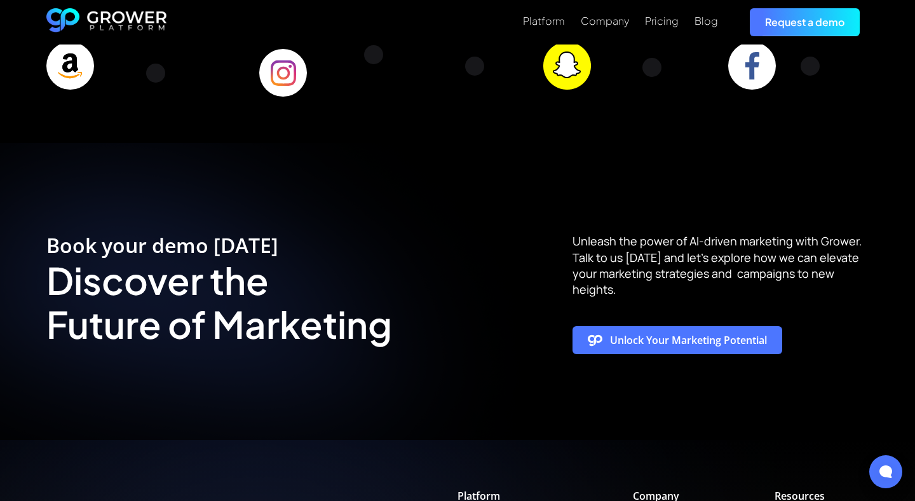
scroll to position [4289, 0]
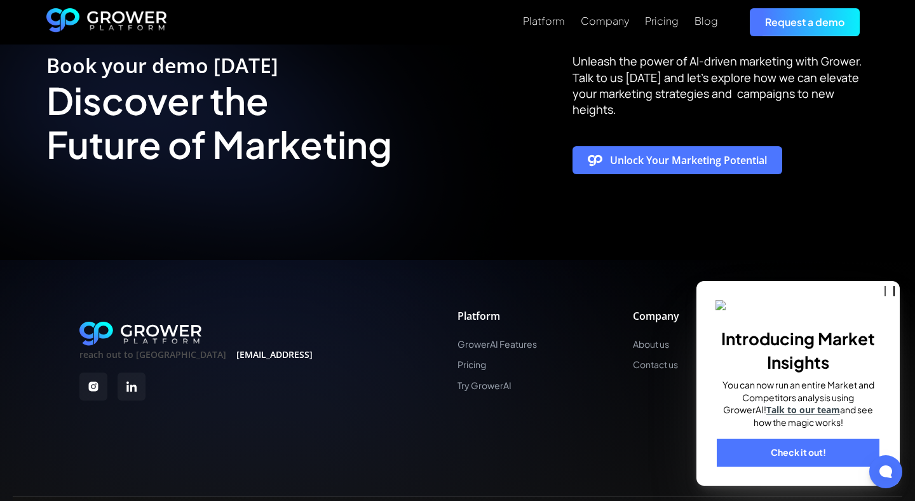
click at [639, 339] on div "About us Contact us" at bounding box center [656, 355] width 46 height 32
click at [643, 339] on link "About us" at bounding box center [656, 344] width 46 height 11
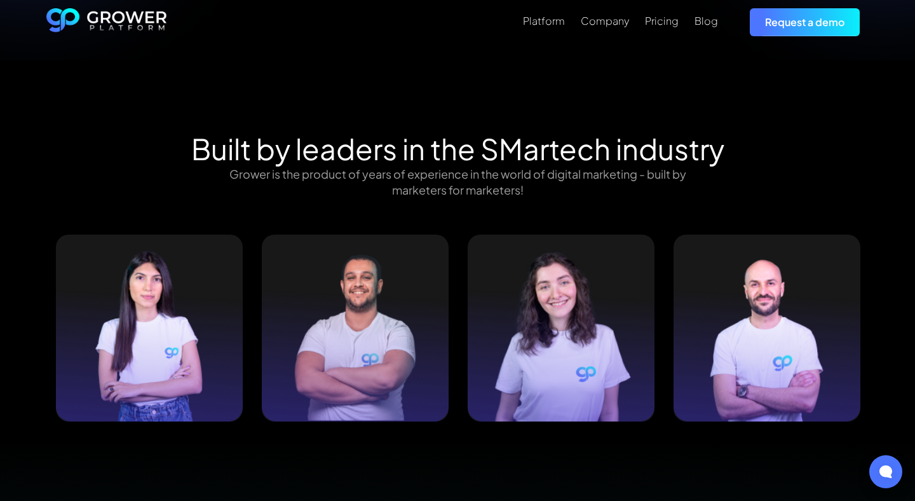
scroll to position [1215, 0]
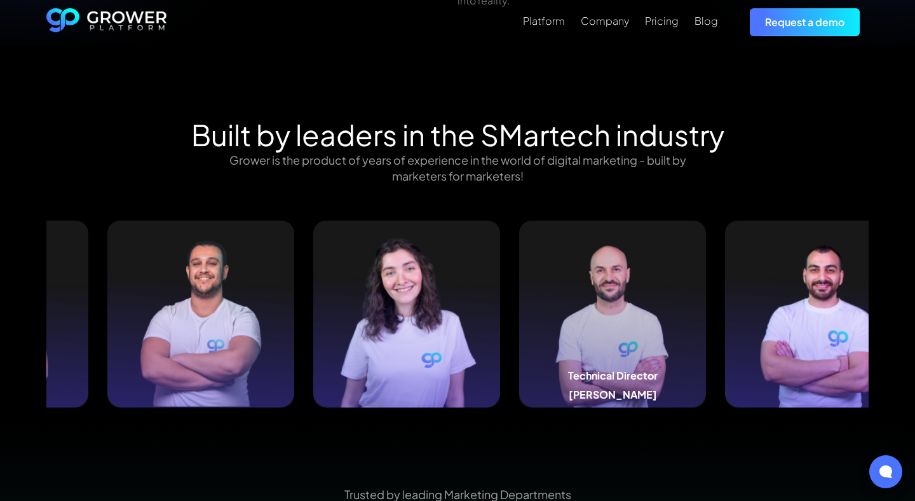
drag, startPoint x: 799, startPoint y: 309, endPoint x: 594, endPoint y: 309, distance: 205.2
click at [594, 309] on img at bounding box center [612, 313] width 187 height 187
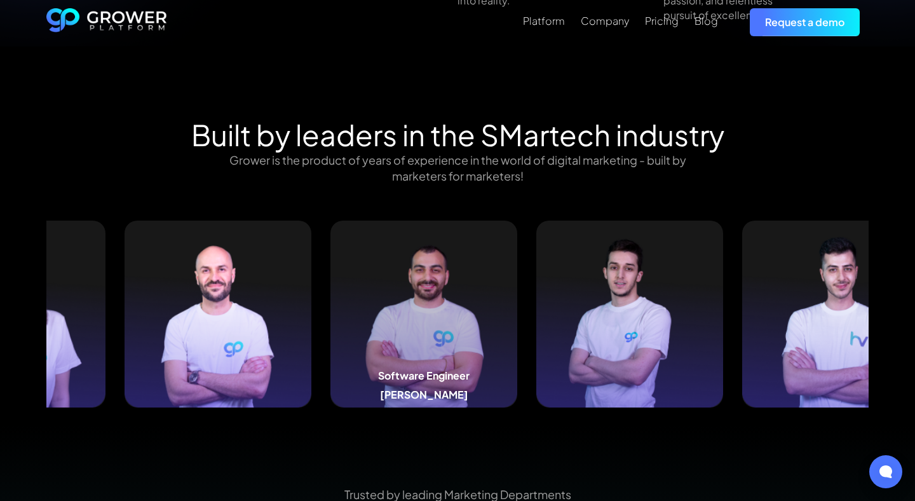
drag, startPoint x: 776, startPoint y: 313, endPoint x: 427, endPoint y: 316, distance: 348.7
click at [427, 316] on img at bounding box center [423, 313] width 187 height 187
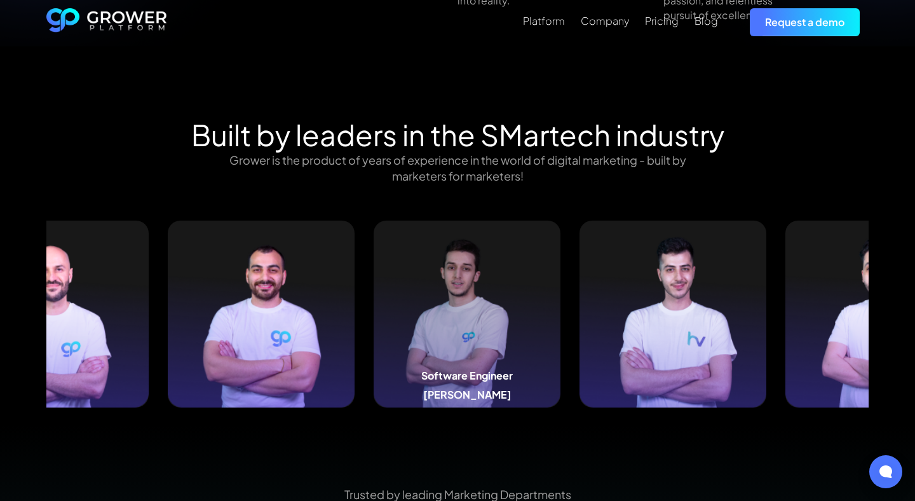
drag, startPoint x: 755, startPoint y: 258, endPoint x: 447, endPoint y: 248, distance: 307.6
click at [447, 248] on img at bounding box center [467, 313] width 187 height 187
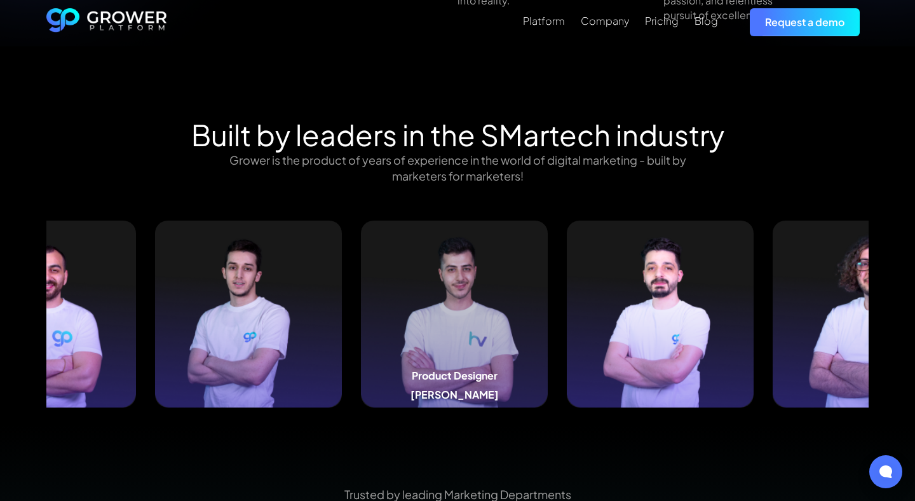
drag, startPoint x: 757, startPoint y: 295, endPoint x: 445, endPoint y: 287, distance: 312.0
click at [445, 287] on img at bounding box center [454, 313] width 187 height 187
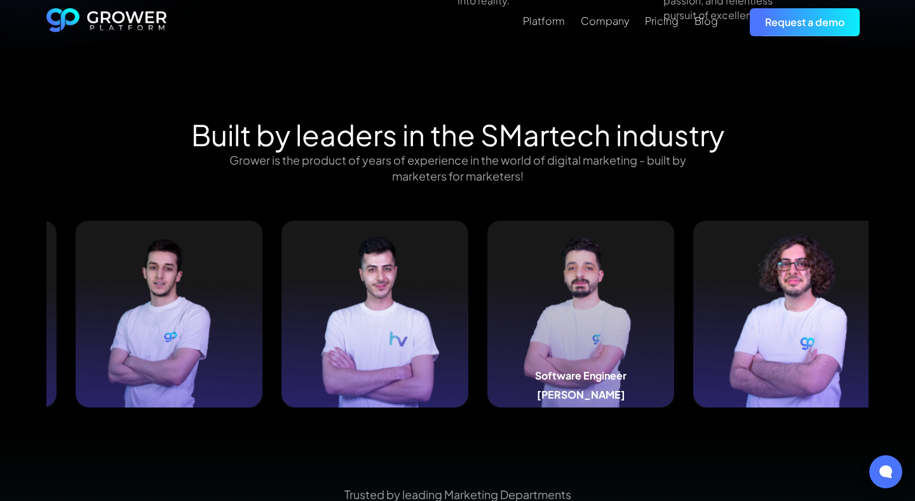
drag, startPoint x: 744, startPoint y: 264, endPoint x: 511, endPoint y: 274, distance: 232.7
click at [511, 274] on img at bounding box center [580, 313] width 187 height 187
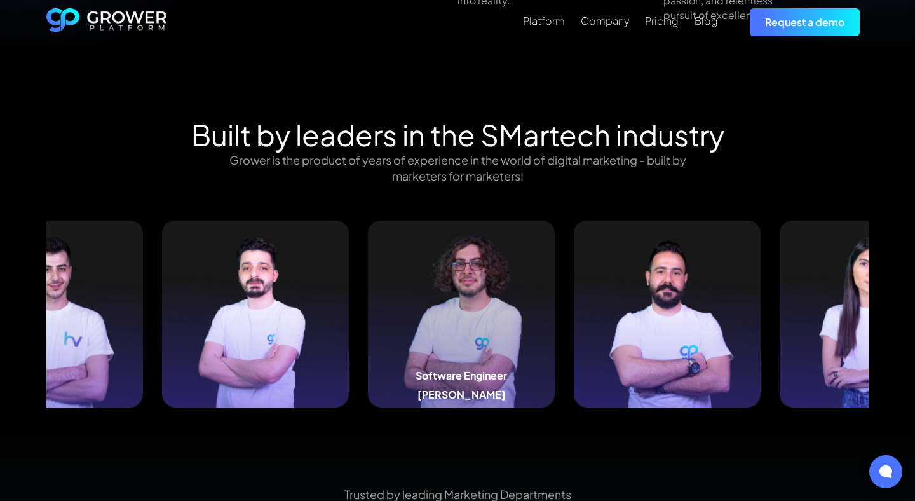
drag, startPoint x: 736, startPoint y: 268, endPoint x: 413, endPoint y: 270, distance: 322.7
click at [412, 270] on img at bounding box center [461, 313] width 187 height 187
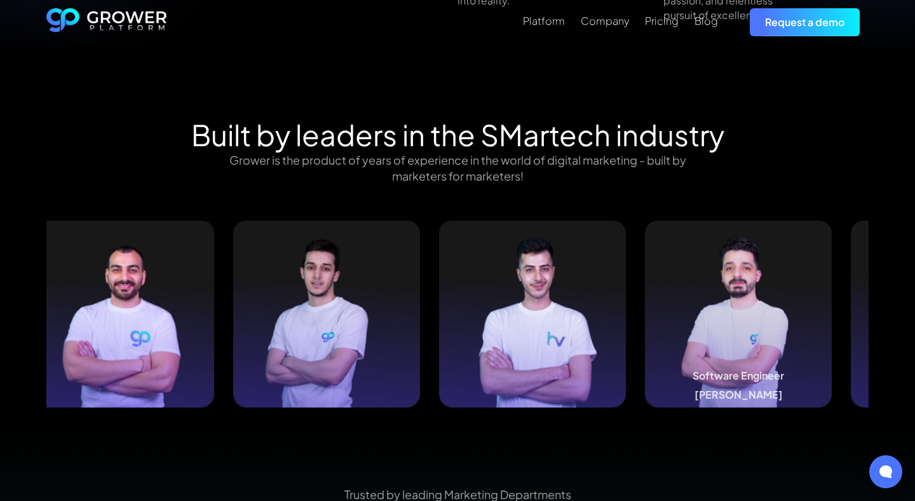
drag, startPoint x: 440, startPoint y: 259, endPoint x: 823, endPoint y: 302, distance: 385.4
click at [823, 302] on img at bounding box center [738, 313] width 187 height 187
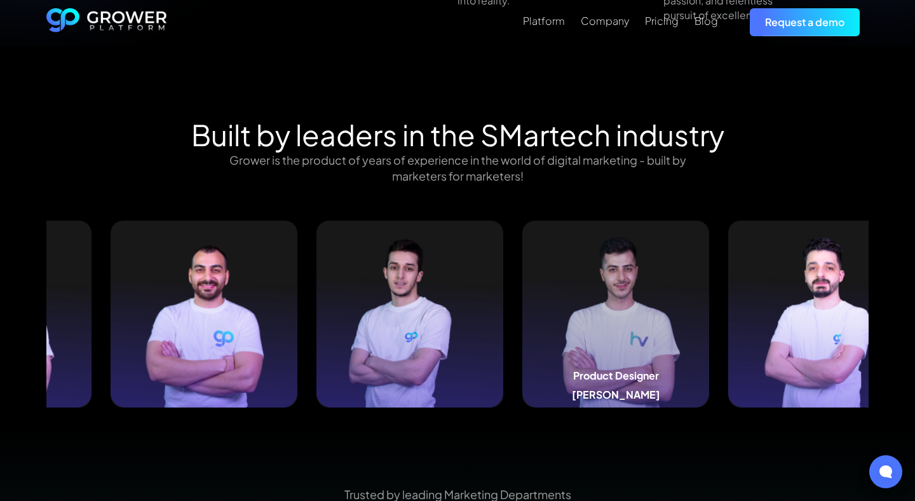
drag, startPoint x: 353, startPoint y: 268, endPoint x: 633, endPoint y: 268, distance: 279.5
click at [633, 268] on img at bounding box center [615, 313] width 187 height 187
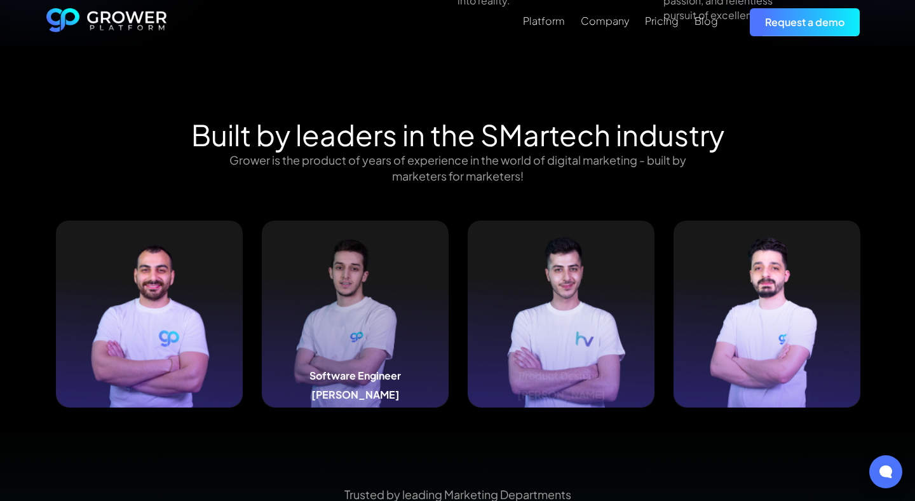
drag, startPoint x: 415, startPoint y: 333, endPoint x: 914, endPoint y: 345, distance: 499.4
click at [914, 344] on div "Built by leaders in the SMartech industry Grower is the product of years of exp…" at bounding box center [457, 271] width 915 height 307
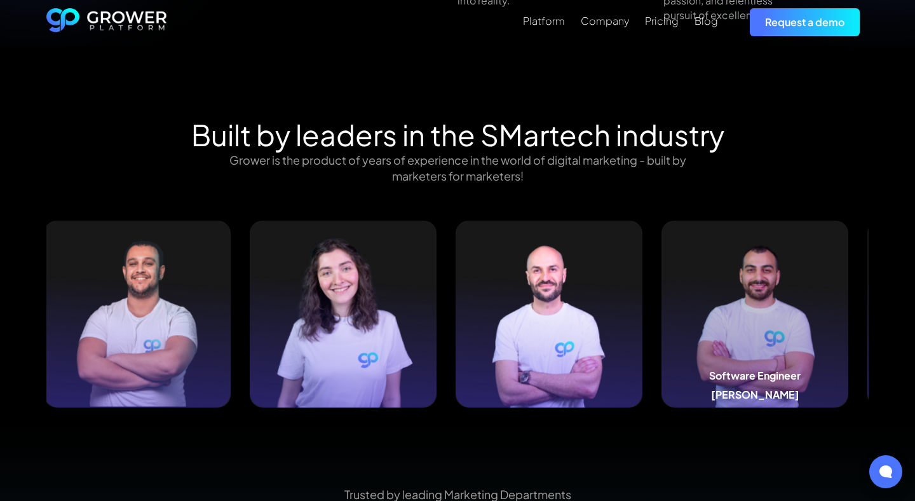
drag, startPoint x: 355, startPoint y: 310, endPoint x: 914, endPoint y: 314, distance: 559.0
click at [914, 314] on div "Built by leaders in the SMartech industry Grower is the product of years of exp…" at bounding box center [457, 271] width 915 height 307
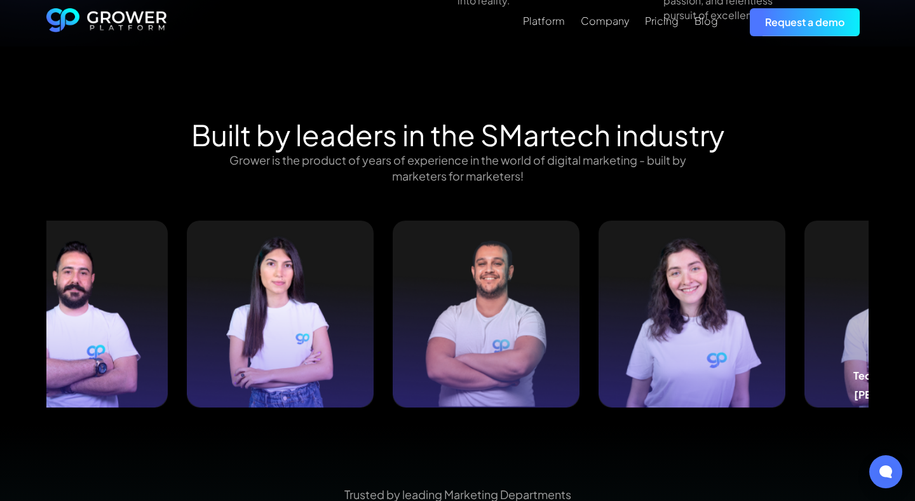
drag, startPoint x: 273, startPoint y: 294, endPoint x: 821, endPoint y: 311, distance: 548.4
click at [821, 311] on img at bounding box center [897, 313] width 187 height 187
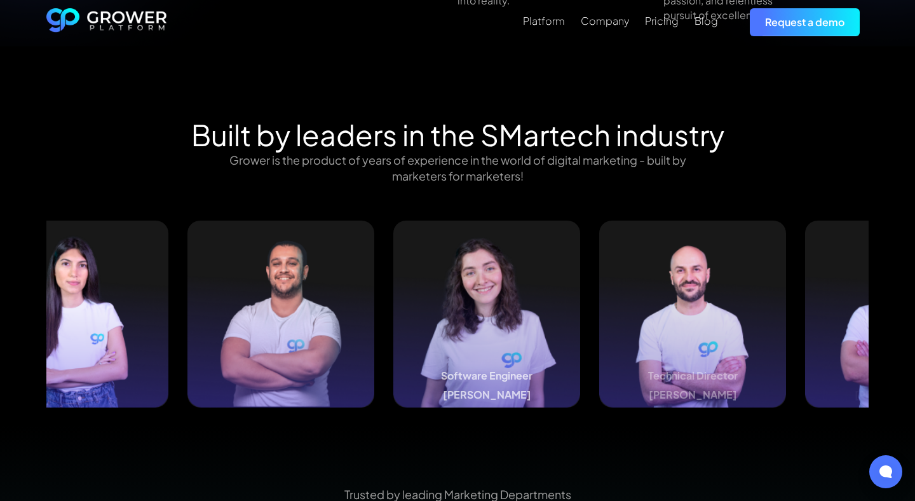
drag, startPoint x: 427, startPoint y: 261, endPoint x: 635, endPoint y: 262, distance: 208.4
click at [580, 262] on img at bounding box center [486, 313] width 187 height 187
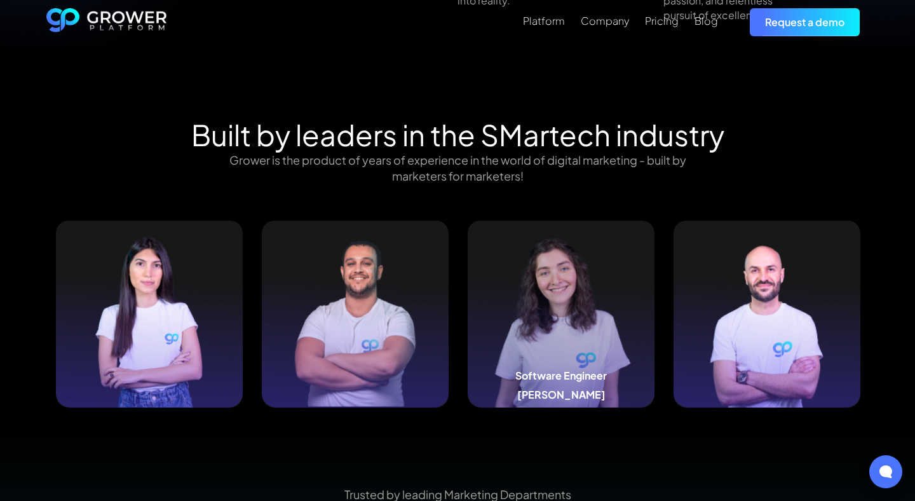
drag, startPoint x: 483, startPoint y: 283, endPoint x: 582, endPoint y: 283, distance: 99.1
click at [582, 283] on img at bounding box center [561, 313] width 187 height 187
click at [679, 311] on img at bounding box center [766, 313] width 187 height 187
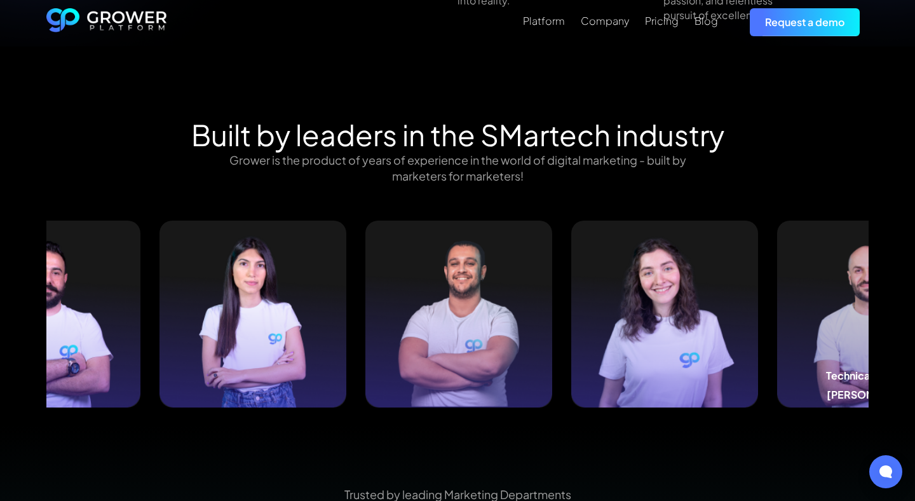
drag, startPoint x: 682, startPoint y: 311, endPoint x: 830, endPoint y: 311, distance: 148.6
click at [830, 311] on img at bounding box center [870, 313] width 187 height 187
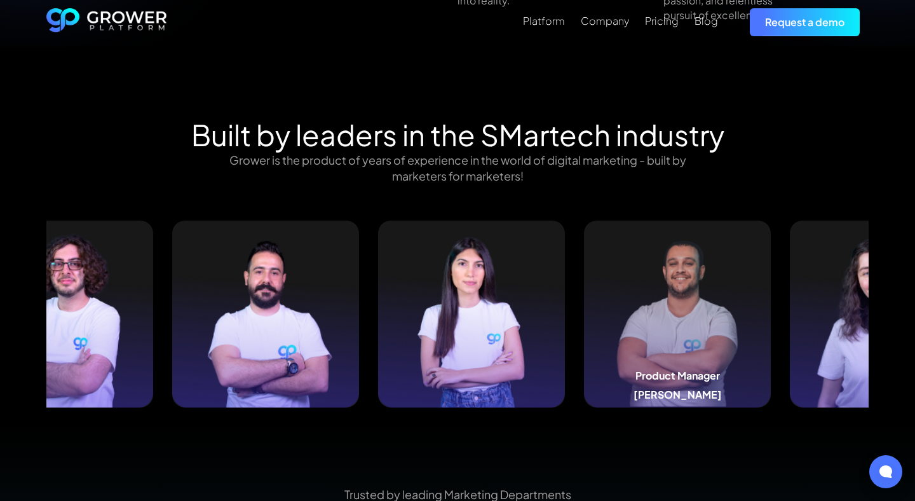
drag, startPoint x: 324, startPoint y: 280, endPoint x: 640, endPoint y: 280, distance: 315.7
click at [640, 280] on img at bounding box center [677, 313] width 187 height 187
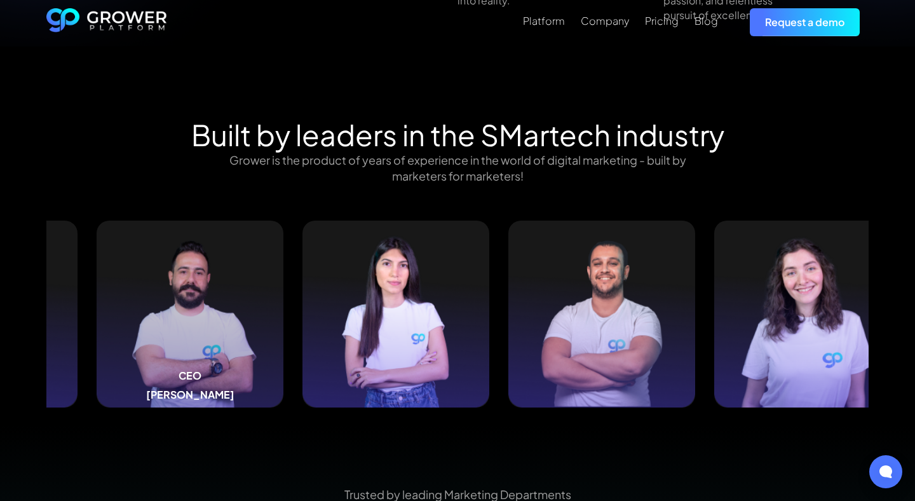
drag, startPoint x: 131, startPoint y: 388, endPoint x: 172, endPoint y: 384, distance: 40.2
click at [172, 384] on div "CEO Bob Sabra" at bounding box center [190, 388] width 187 height 38
